Goal: Task Accomplishment & Management: Complete application form

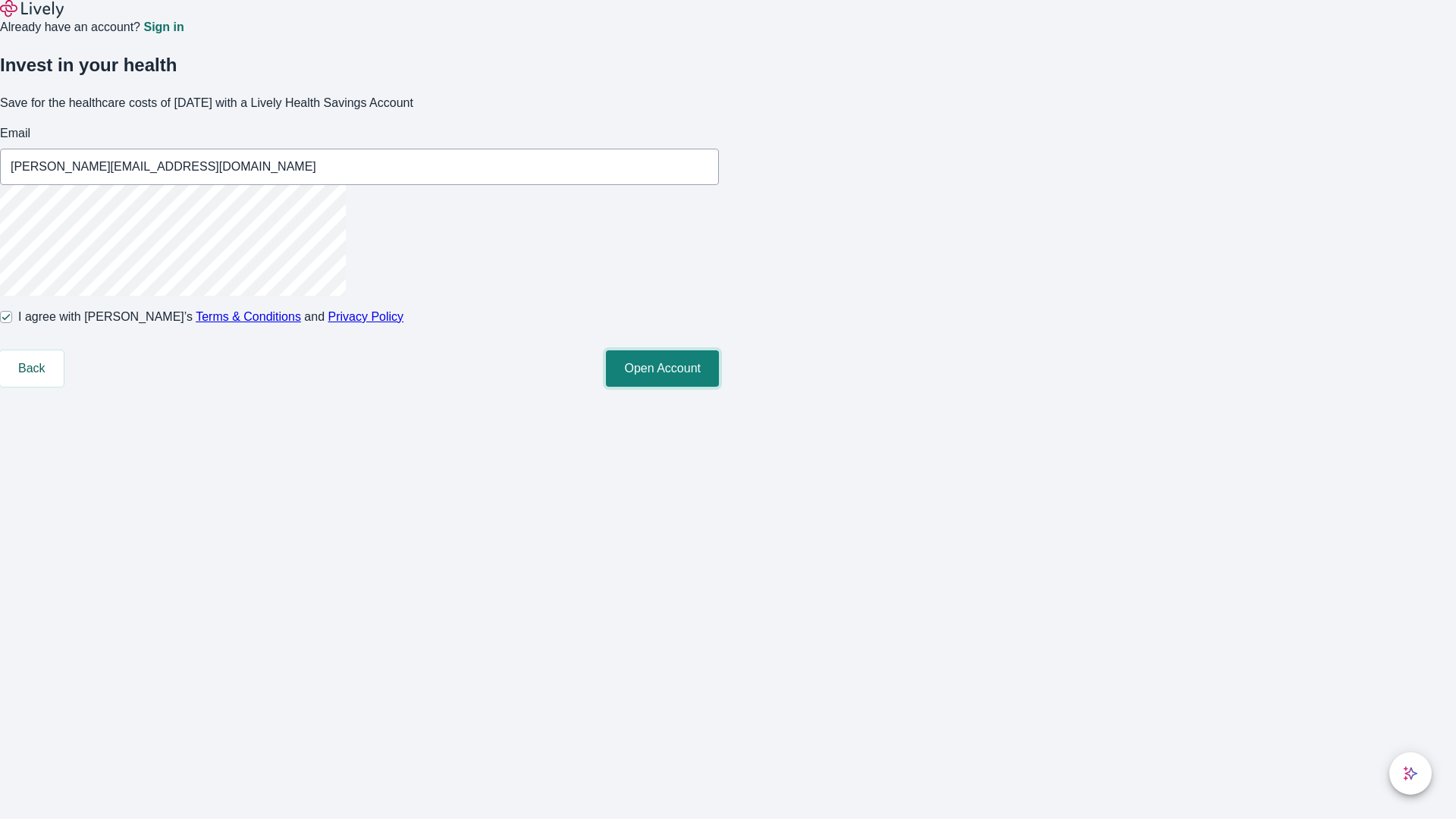
click at [719, 387] on button "Open Account" at bounding box center [662, 368] width 113 height 36
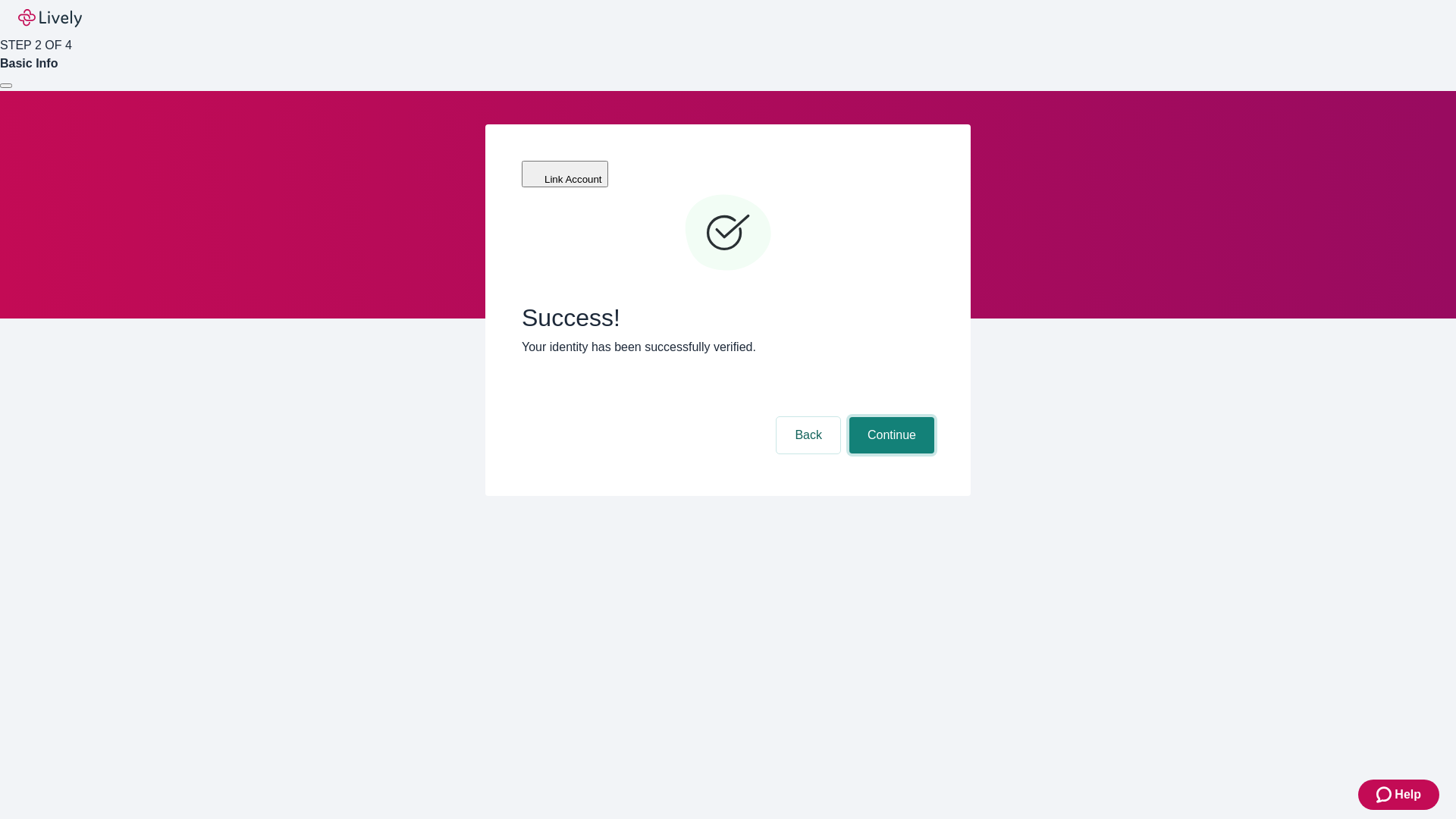
click at [890, 417] on button "Continue" at bounding box center [891, 435] width 85 height 36
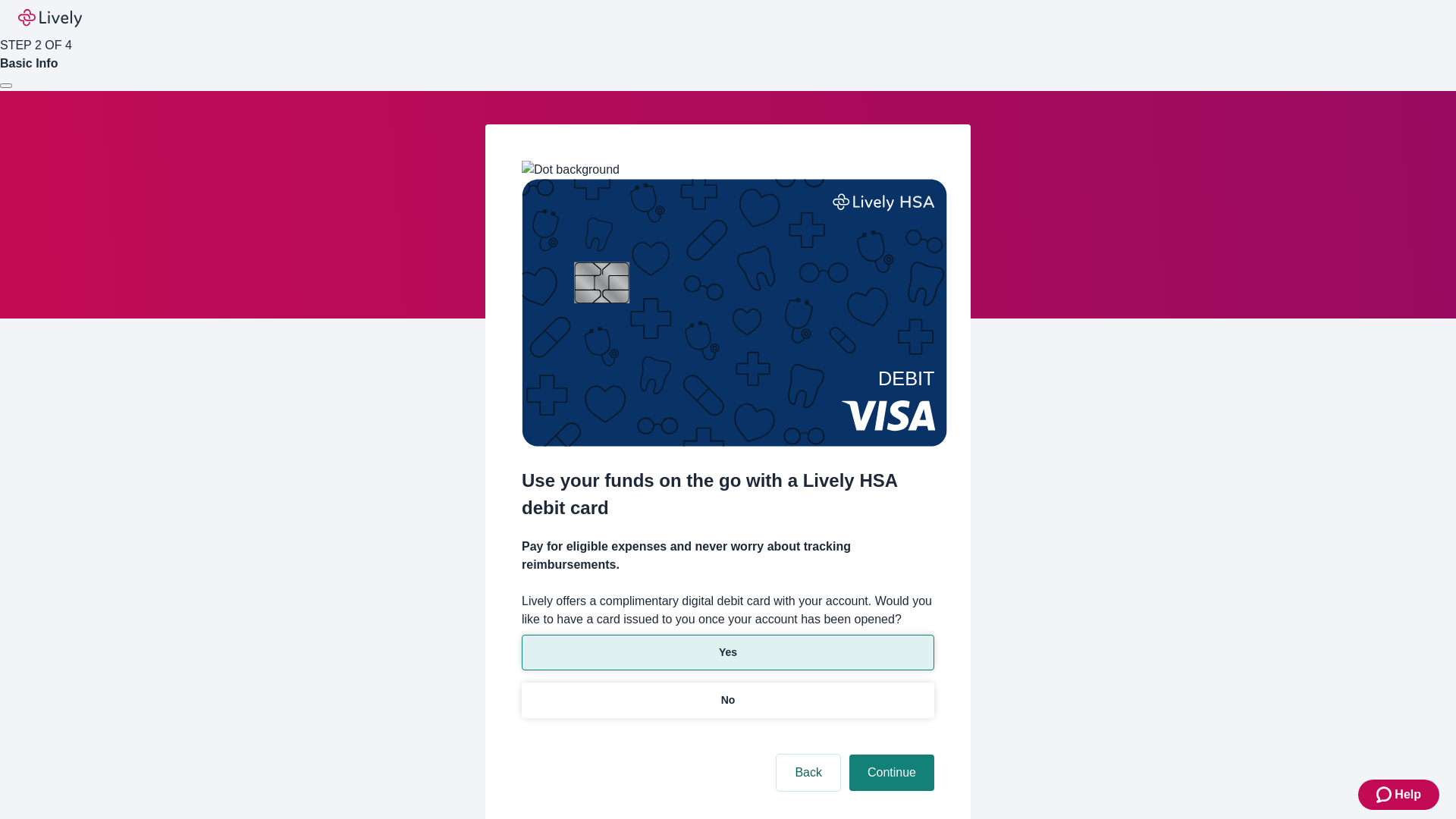
click at [728, 645] on p "Yes" at bounding box center [728, 653] width 18 height 16
click at [890, 754] on button "Continue" at bounding box center [891, 772] width 85 height 36
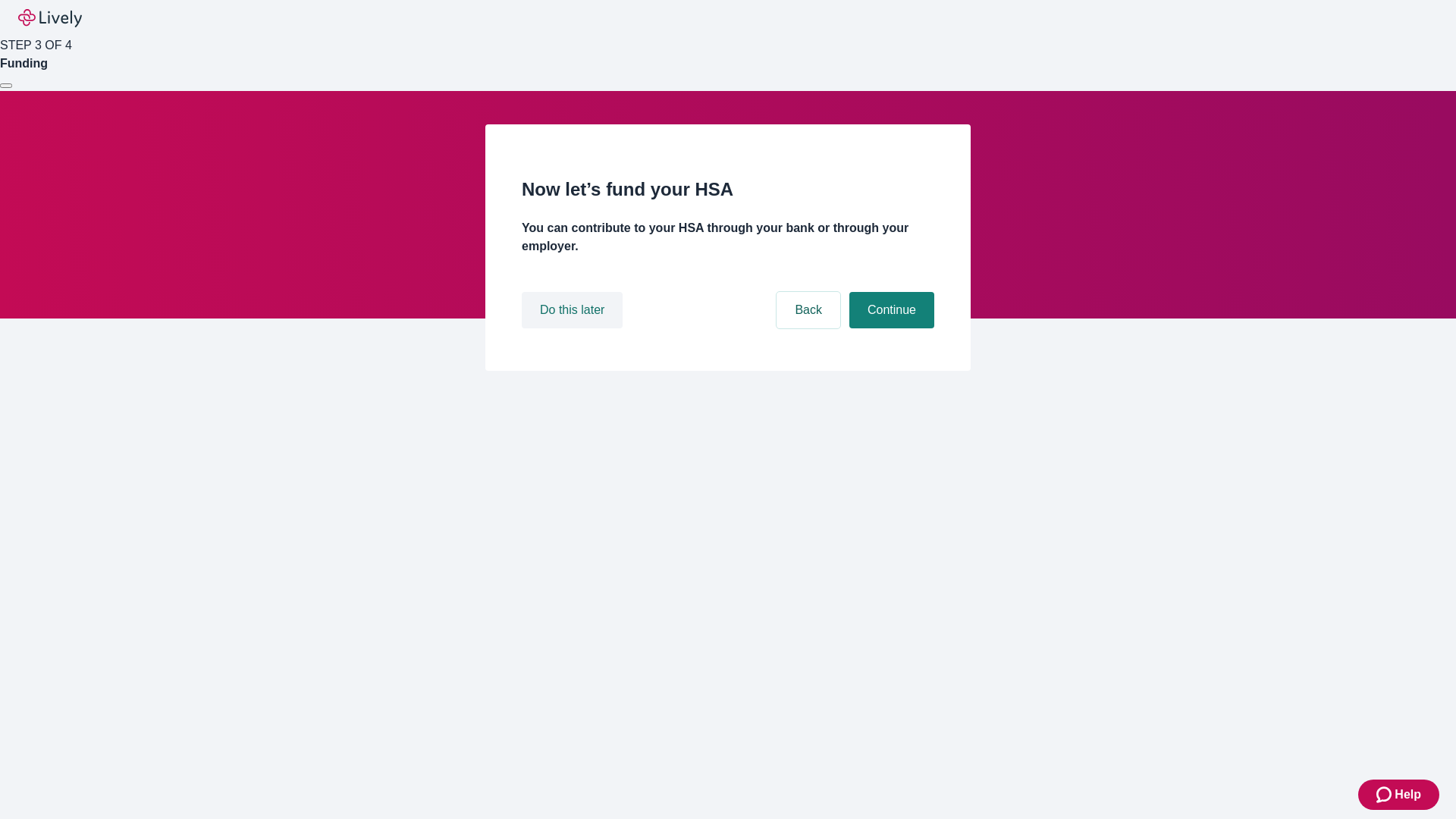
click at [574, 328] on button "Do this later" at bounding box center [572, 310] width 101 height 36
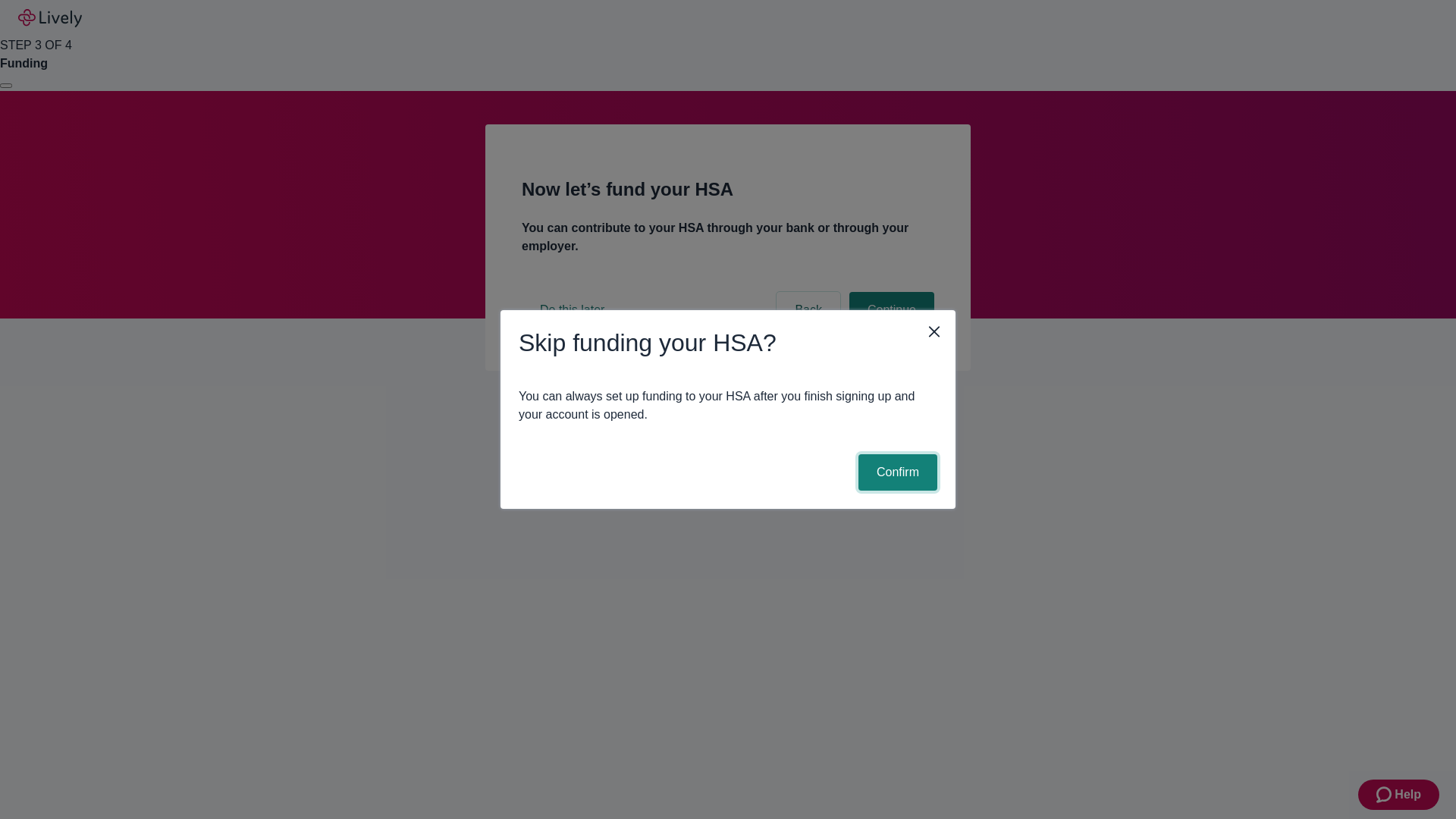
click at [896, 472] on button "Confirm" at bounding box center [897, 472] width 79 height 36
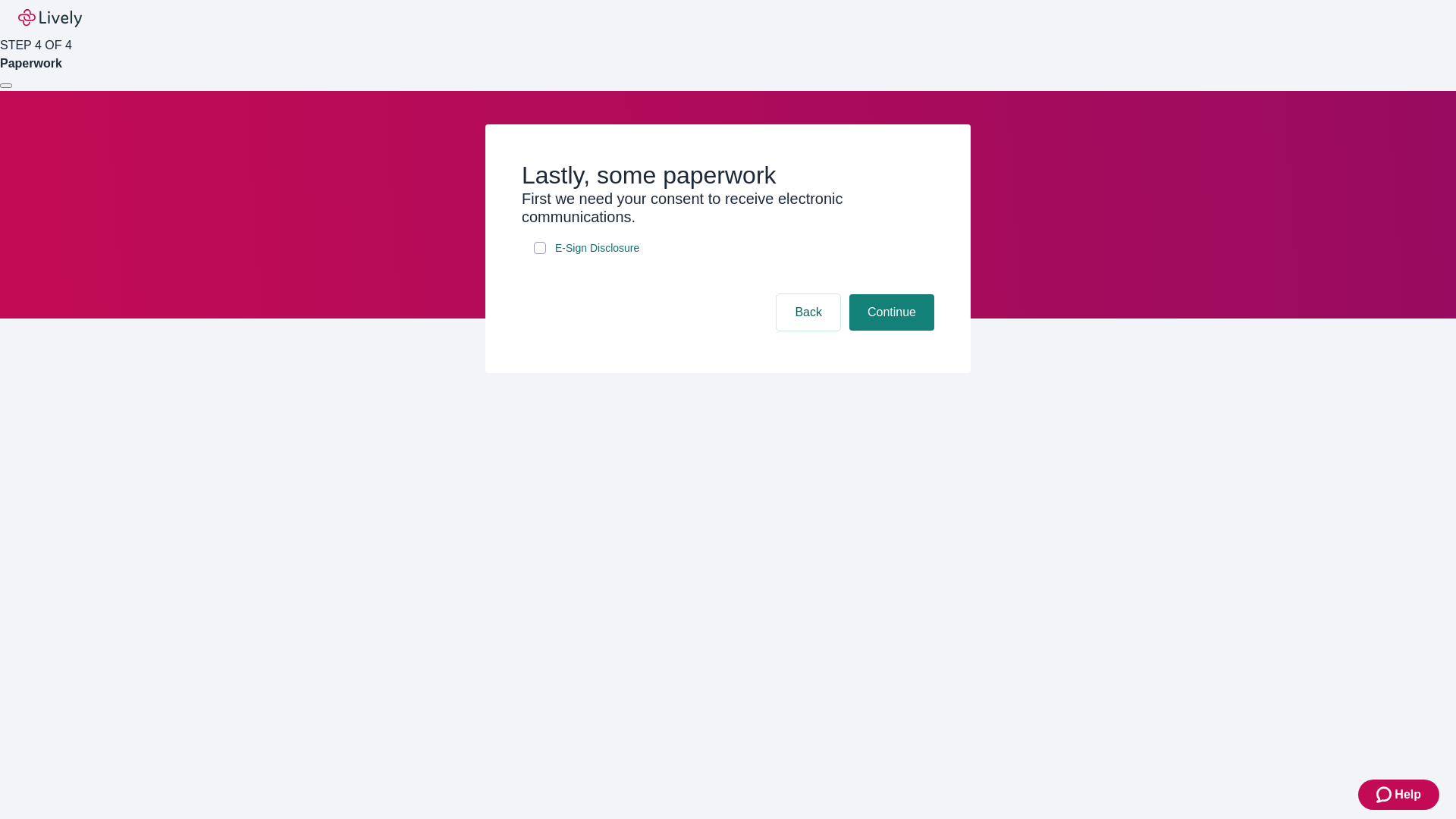
click at [540, 254] on input "E-Sign Disclosure" at bounding box center [539, 247] width 12 height 12
checkbox input "true"
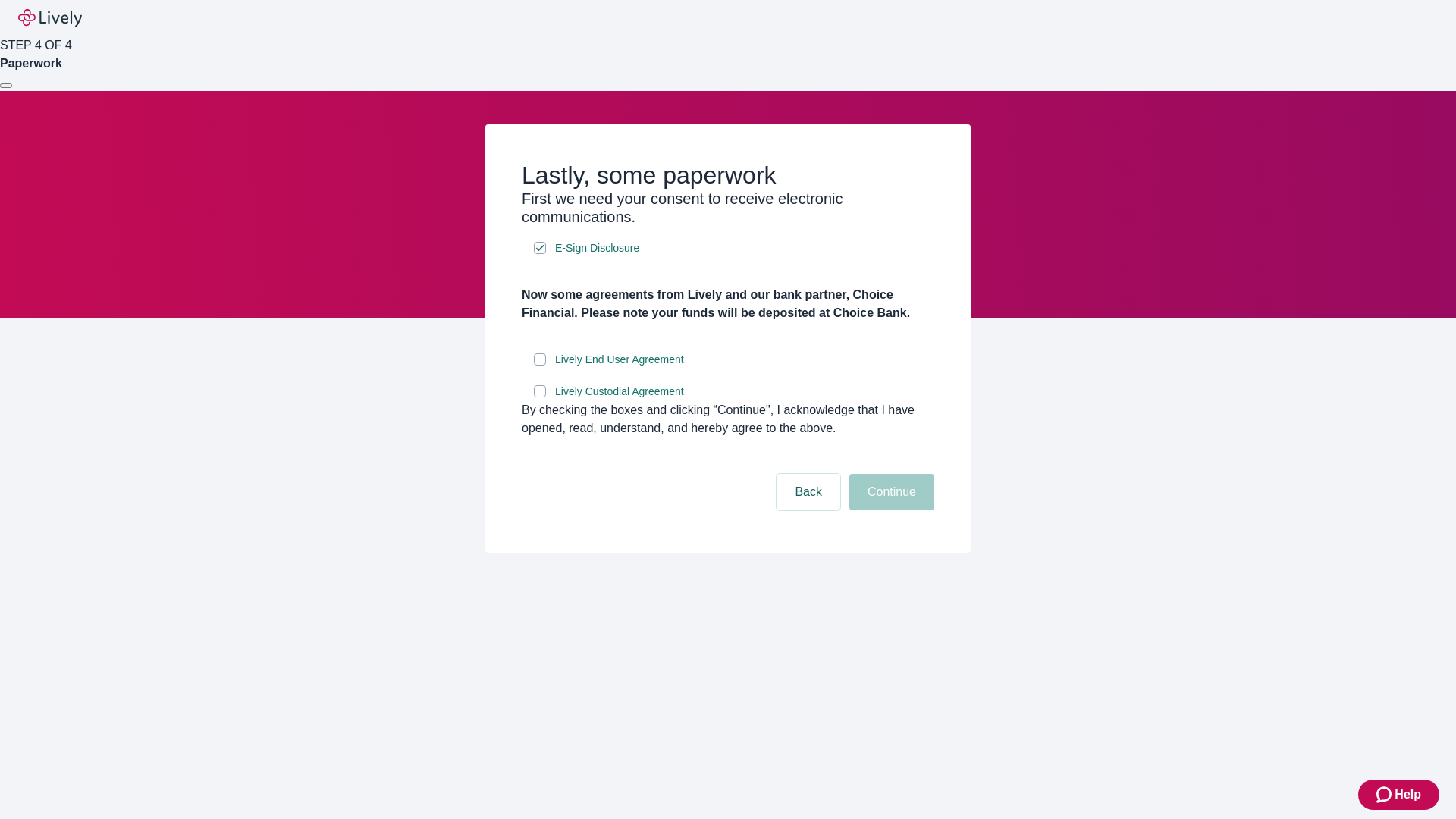
click at [540, 366] on input "Lively End User Agreement" at bounding box center [539, 359] width 12 height 12
checkbox input "true"
click at [540, 397] on input "Lively Custodial Agreement" at bounding box center [539, 391] width 12 height 12
checkbox input "true"
click at [890, 510] on button "Continue" at bounding box center [891, 491] width 85 height 36
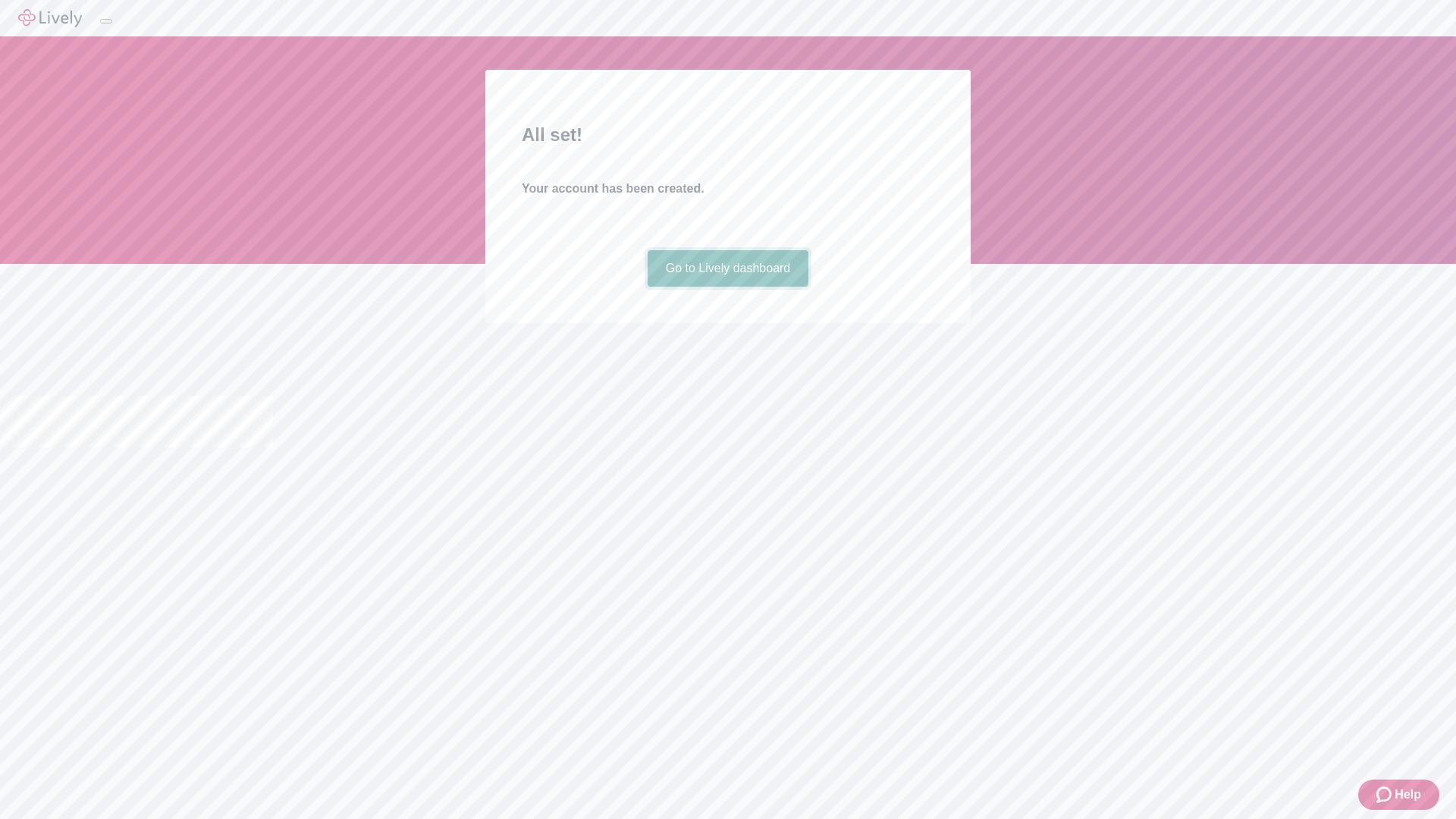
click at [728, 286] on link "Go to Lively dashboard" at bounding box center [728, 268] width 161 height 36
